Goal: Find specific page/section

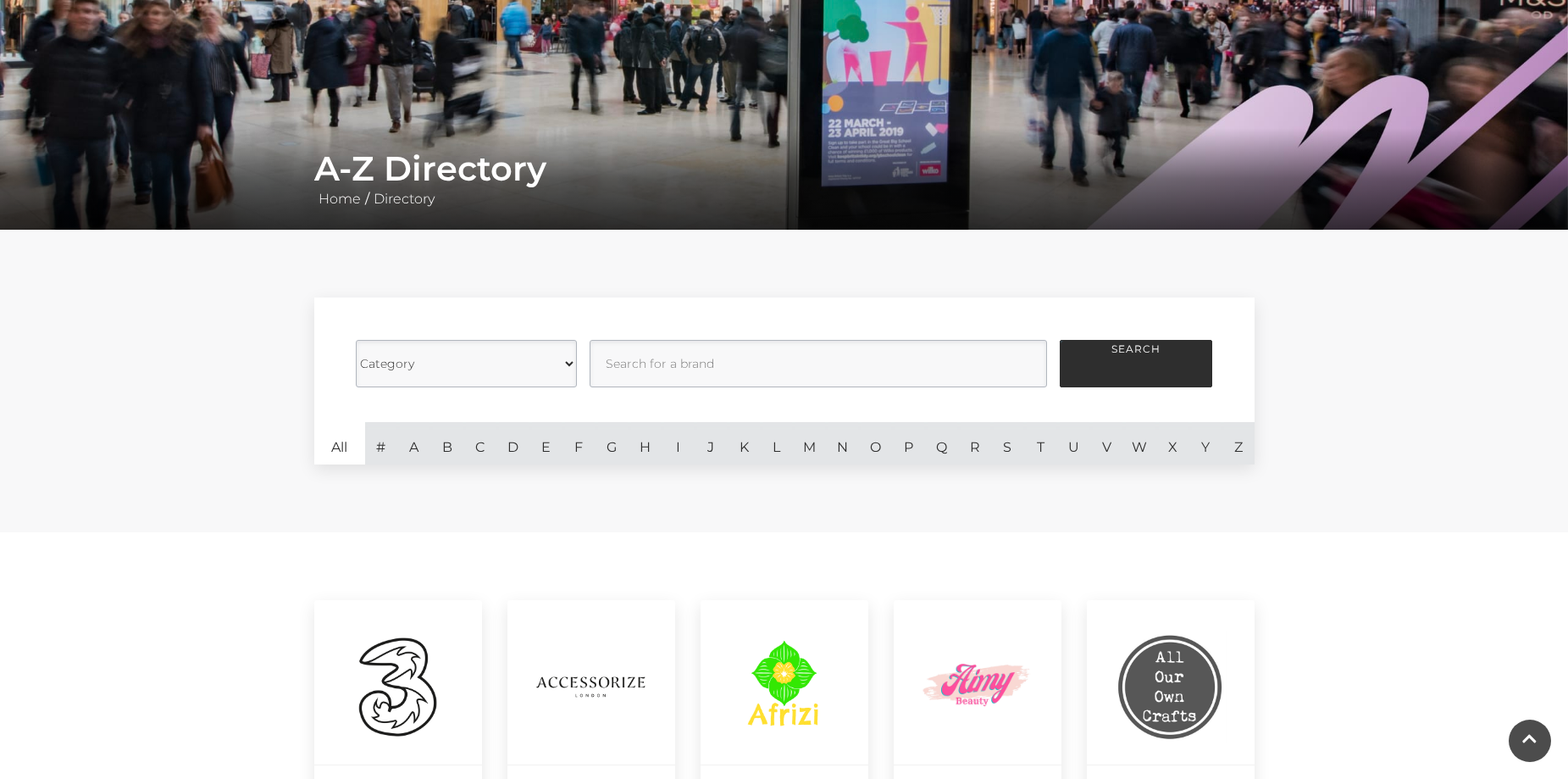
scroll to position [423, 0]
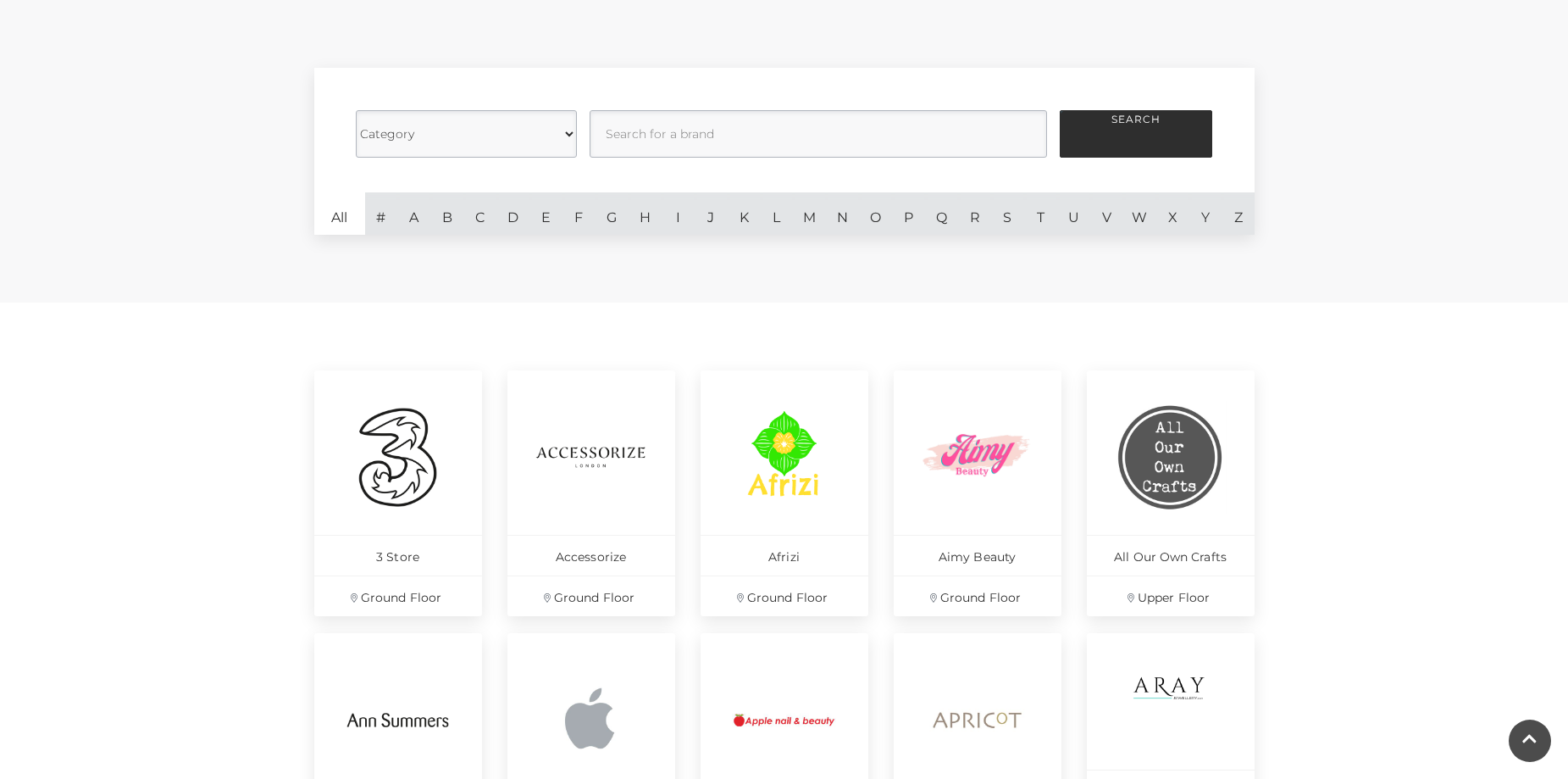
click at [542, 120] on select "Category Cafes Restaurants Fashion Services Technology Homeware Gifts, Statione…" at bounding box center [466, 134] width 221 height 47
select select "21054"
click at [356, 110] on select "Category Cafes Restaurants Fashion Services Technology Homeware Gifts, Statione…" at bounding box center [466, 134] width 221 height 47
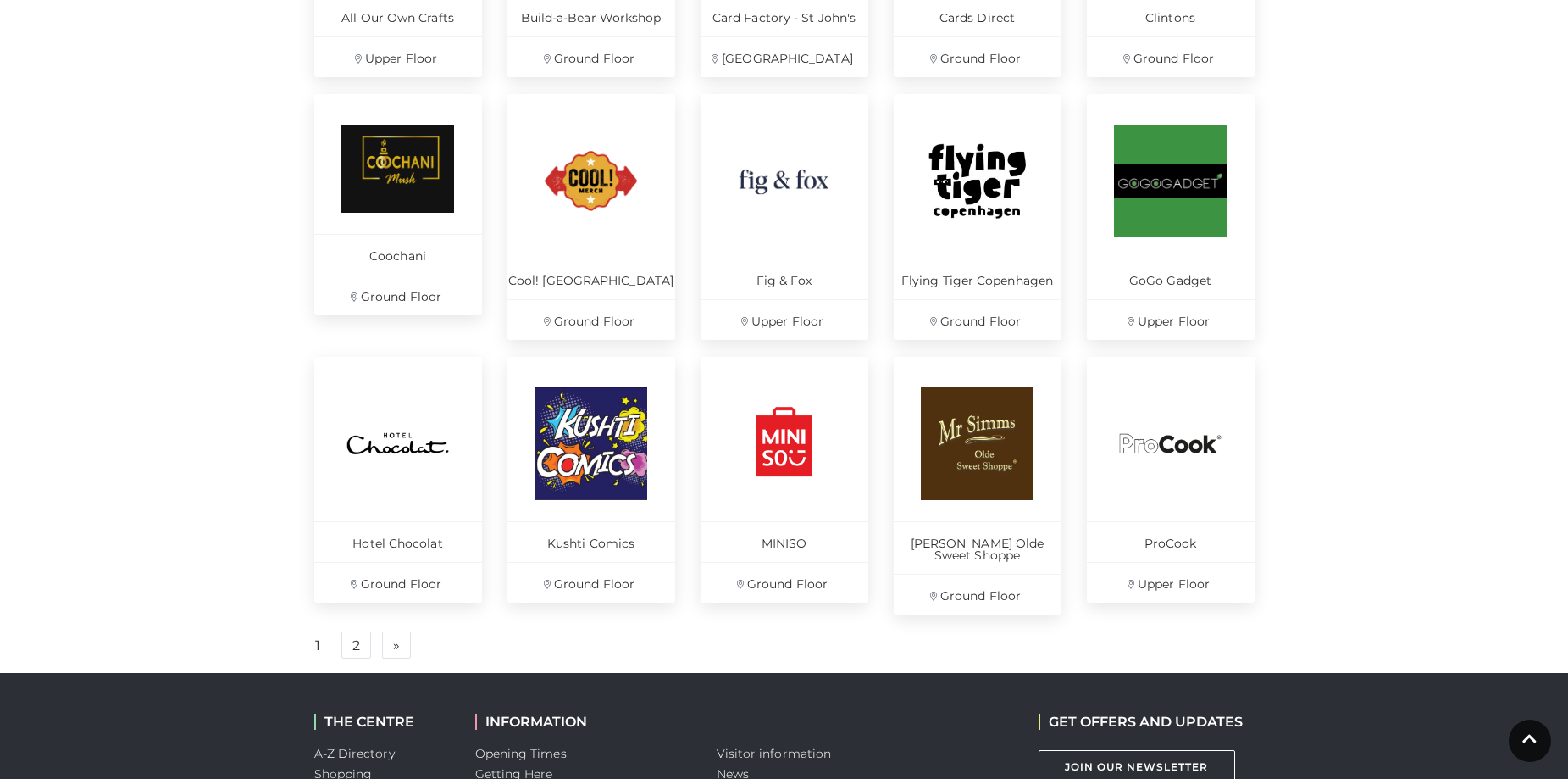
scroll to position [932, 0]
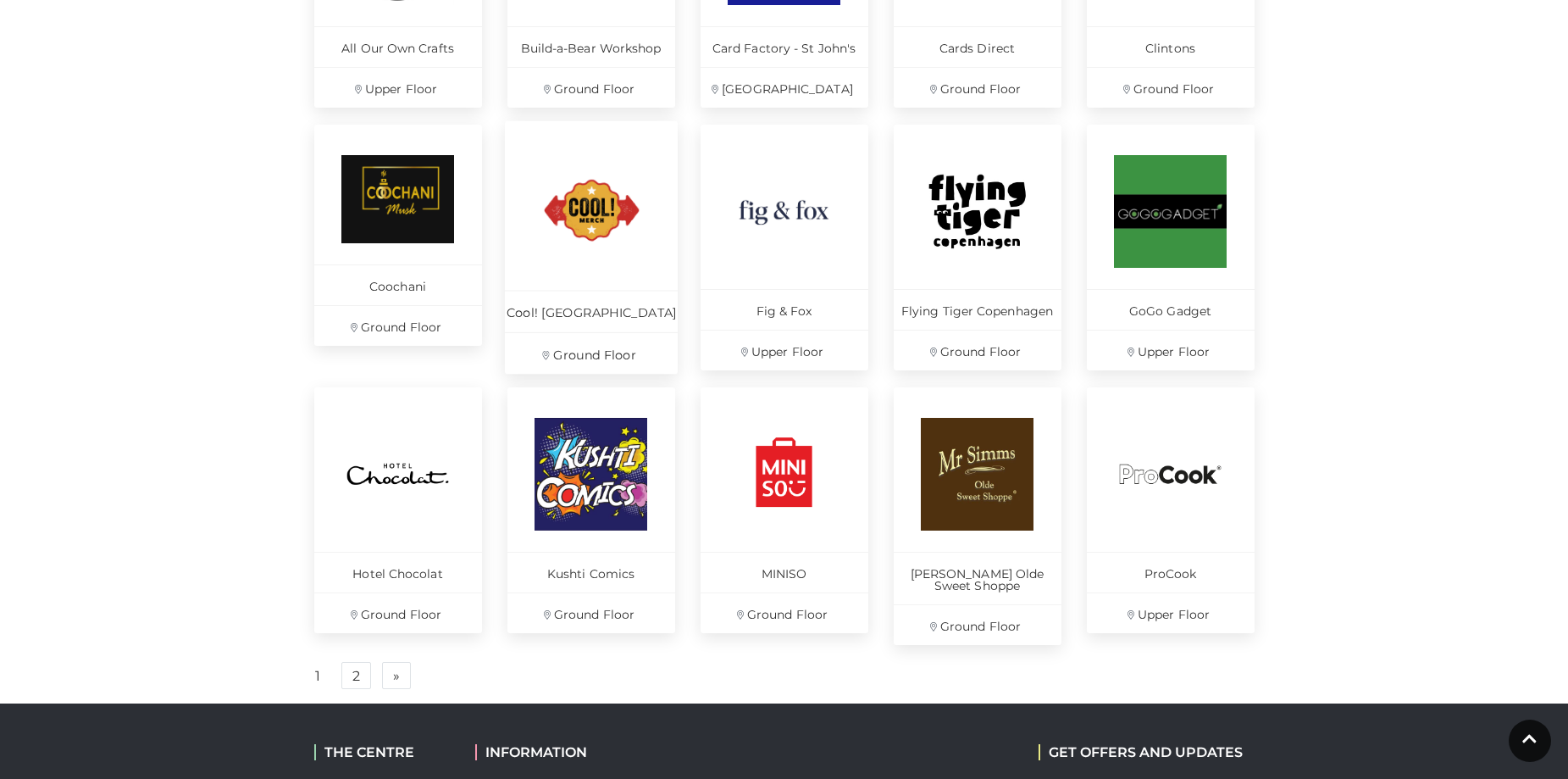
click at [635, 213] on img at bounding box center [591, 211] width 116 height 116
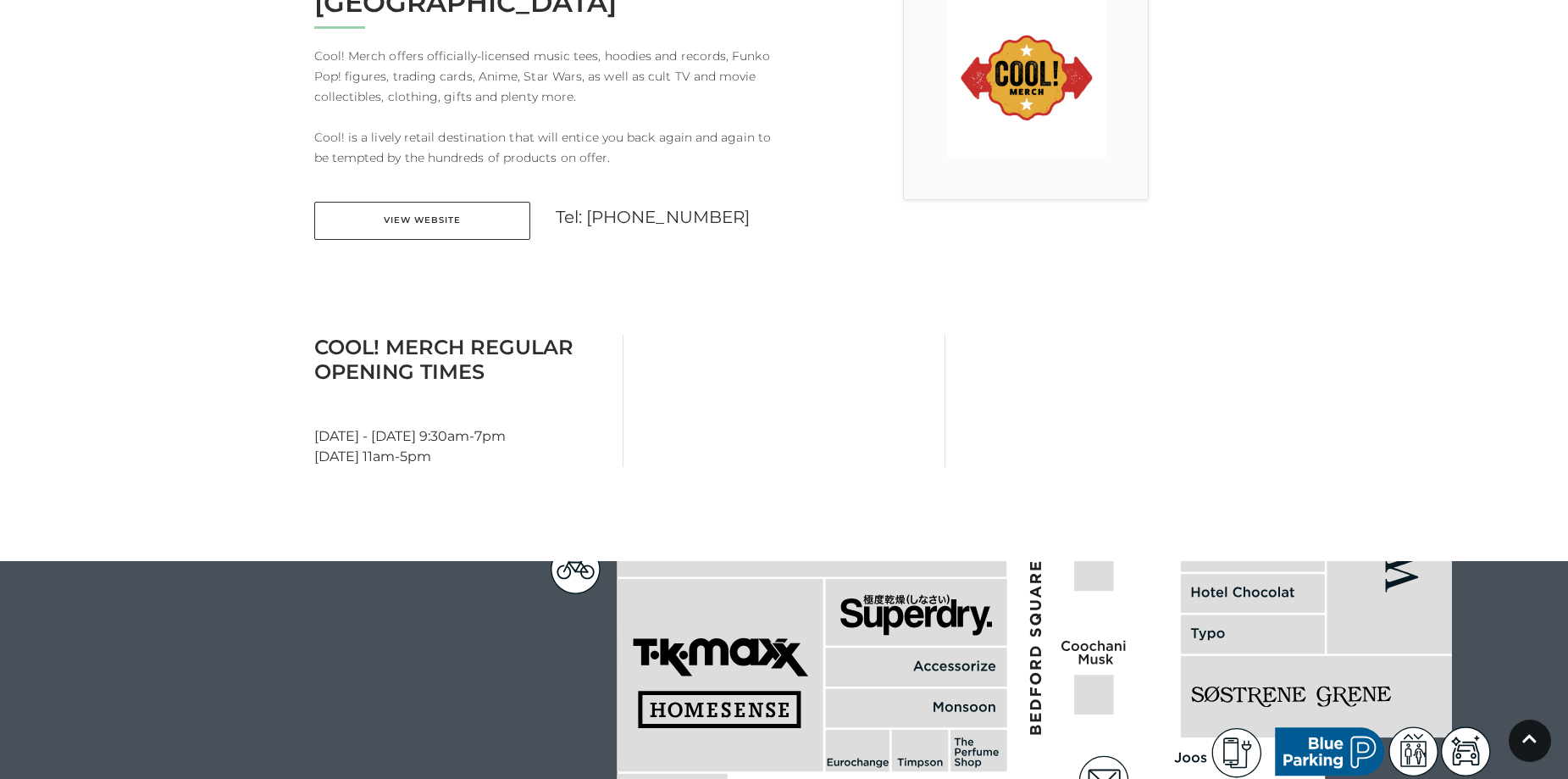
scroll to position [593, 0]
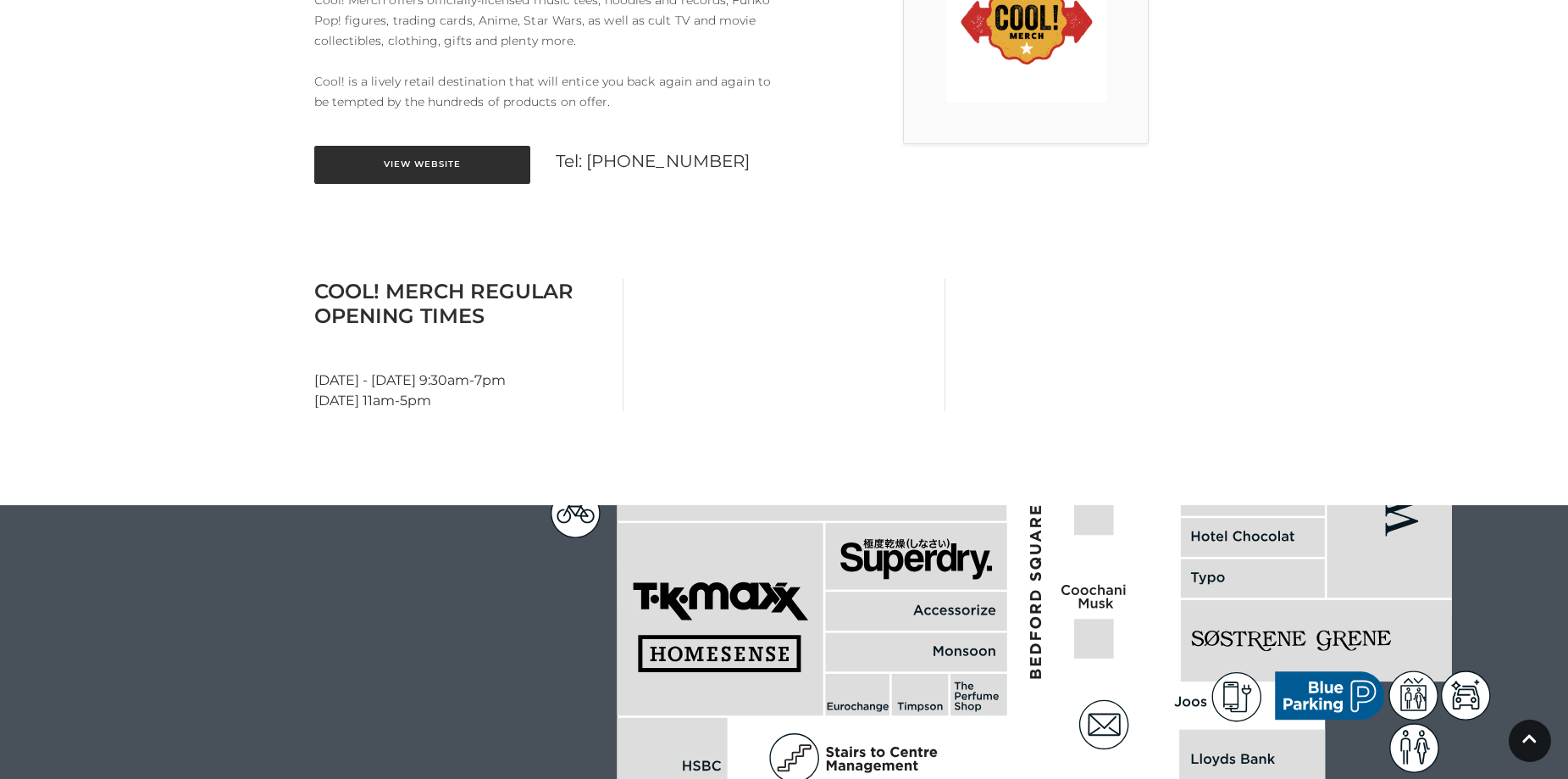
click at [410, 146] on link "View Website" at bounding box center [422, 165] width 216 height 38
